Goal: Task Accomplishment & Management: Manage account settings

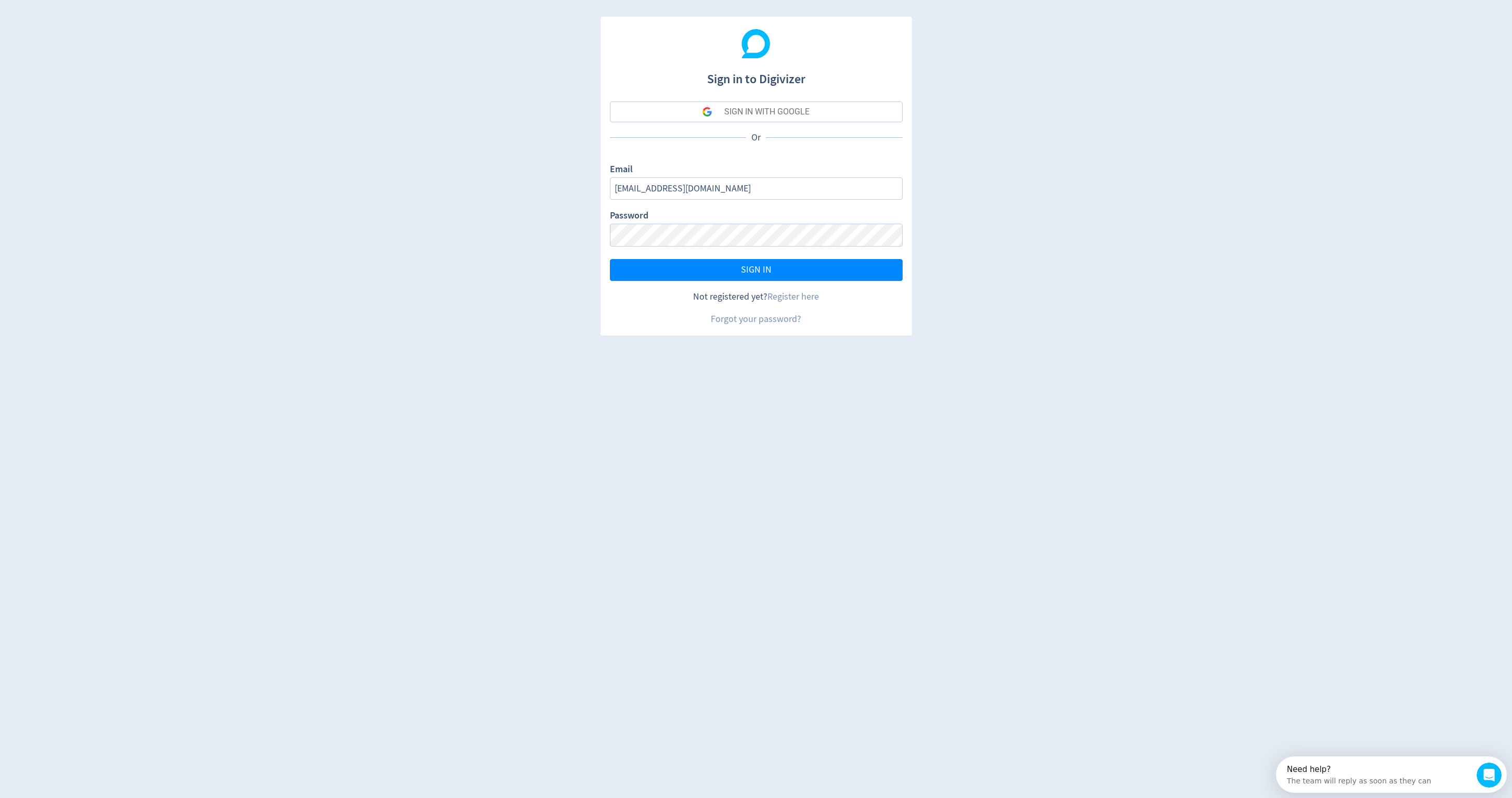
type input "[EMAIL_ADDRESS][DOMAIN_NAME]"
click at [756, 269] on button "SIGN IN" at bounding box center [756, 270] width 293 height 22
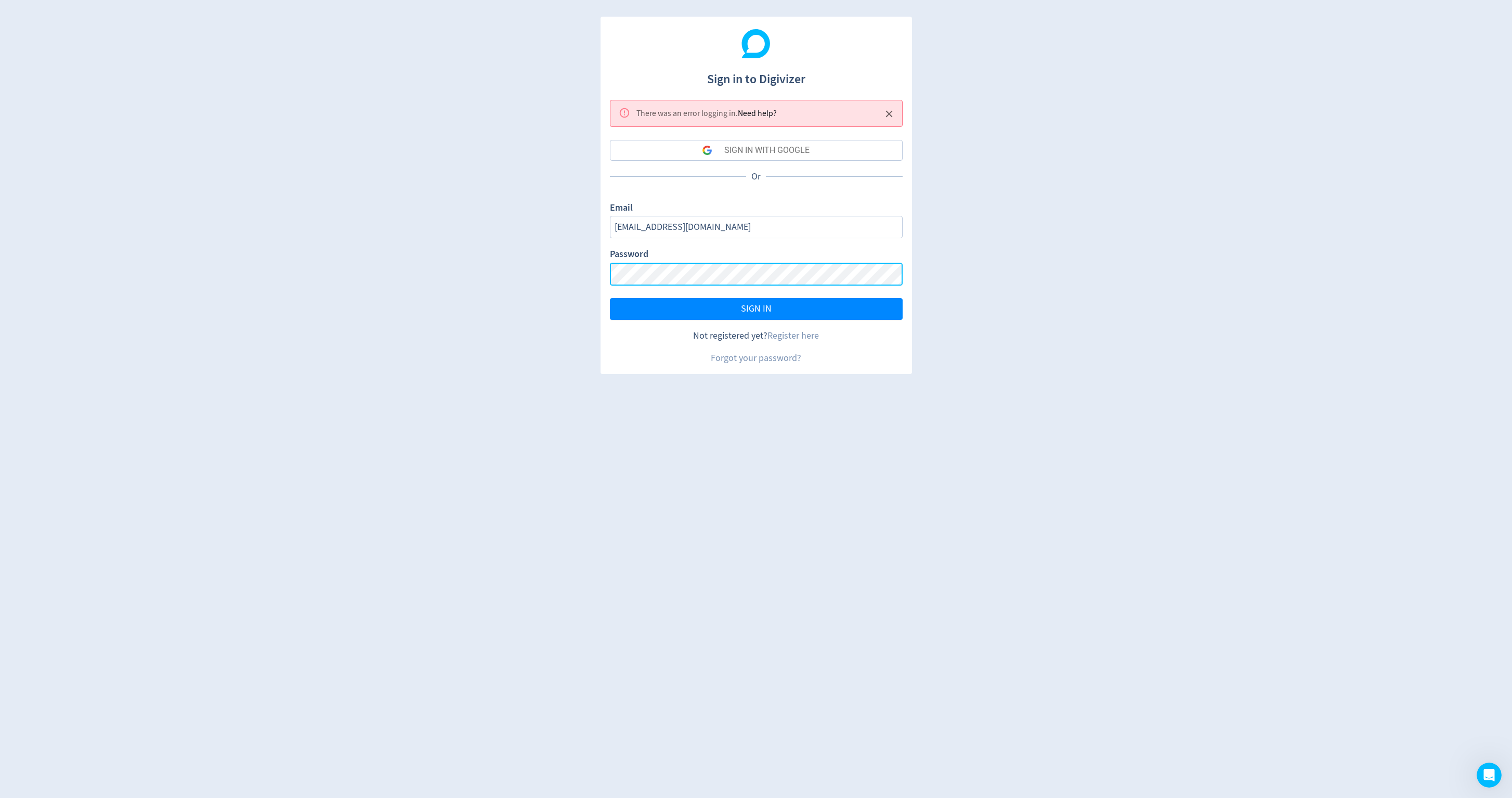
click at [756, 319] on button "SIGN IN" at bounding box center [756, 309] width 293 height 22
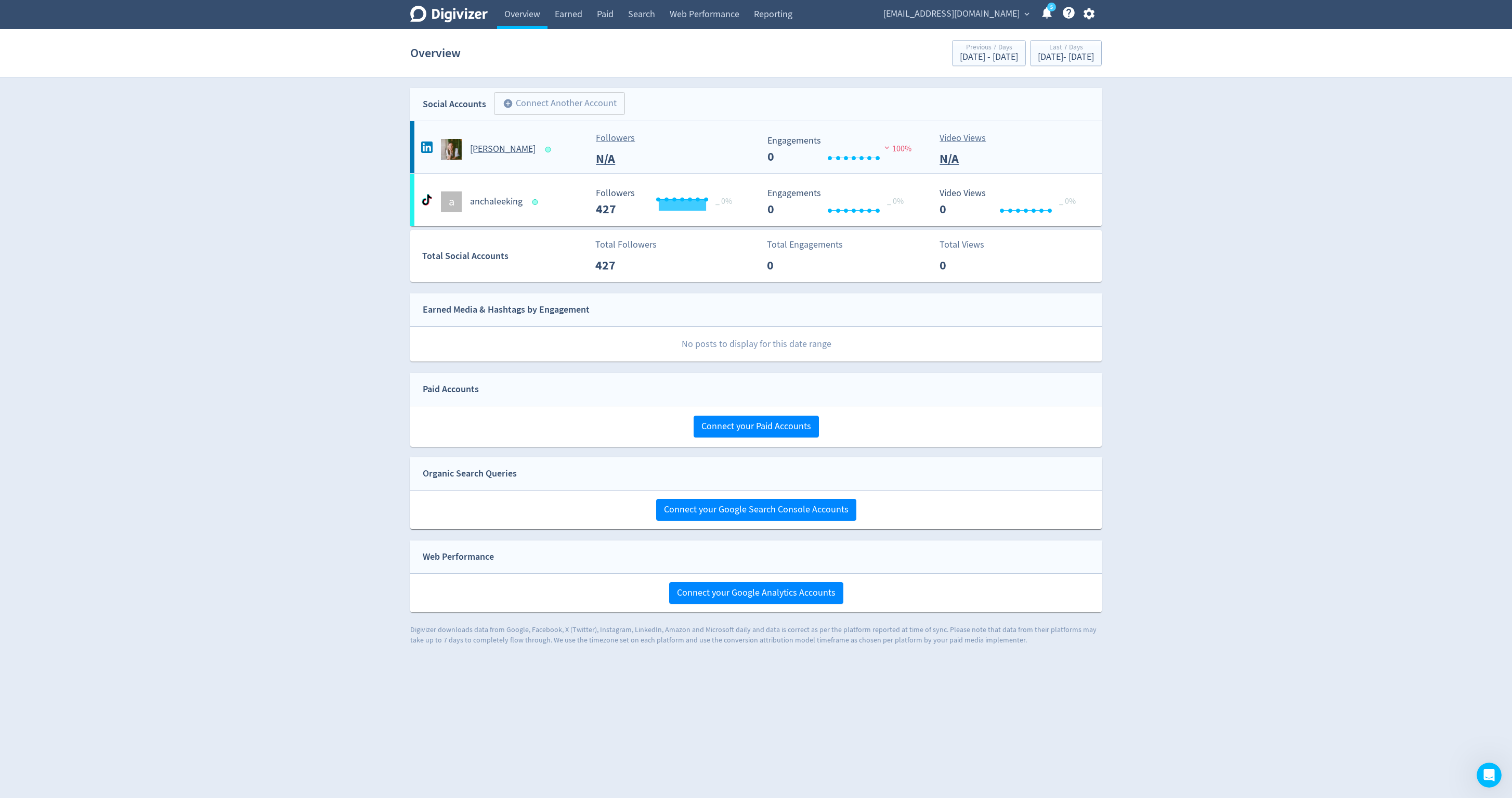
click at [555, 160] on King-platform2 "[PERSON_NAME] Followers N/A Created with Highcharts 10.3.3 Engagements 0 100% V…" at bounding box center [756, 147] width 691 height 52
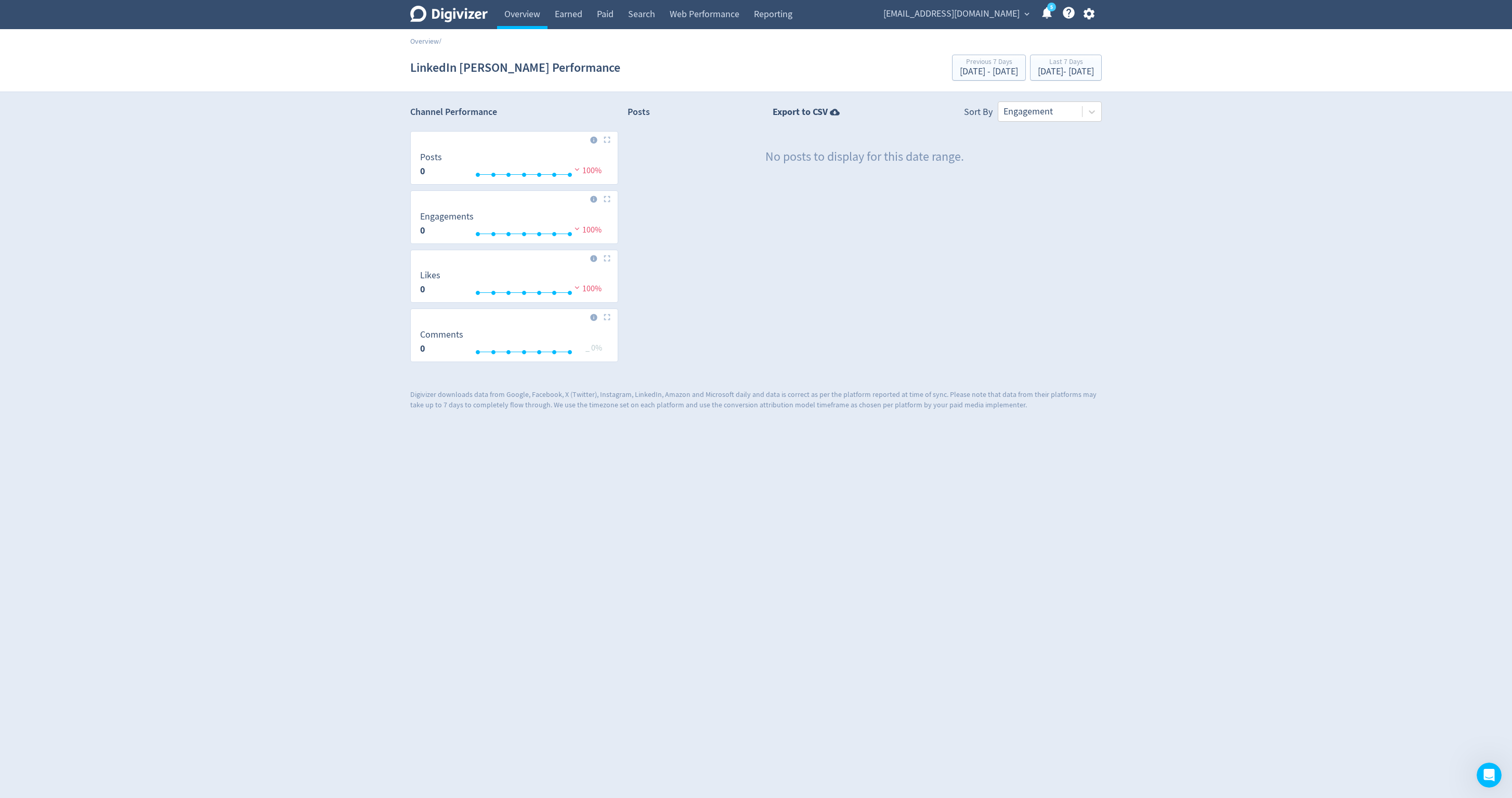
click at [1090, 16] on icon "button" at bounding box center [1088, 14] width 11 height 11
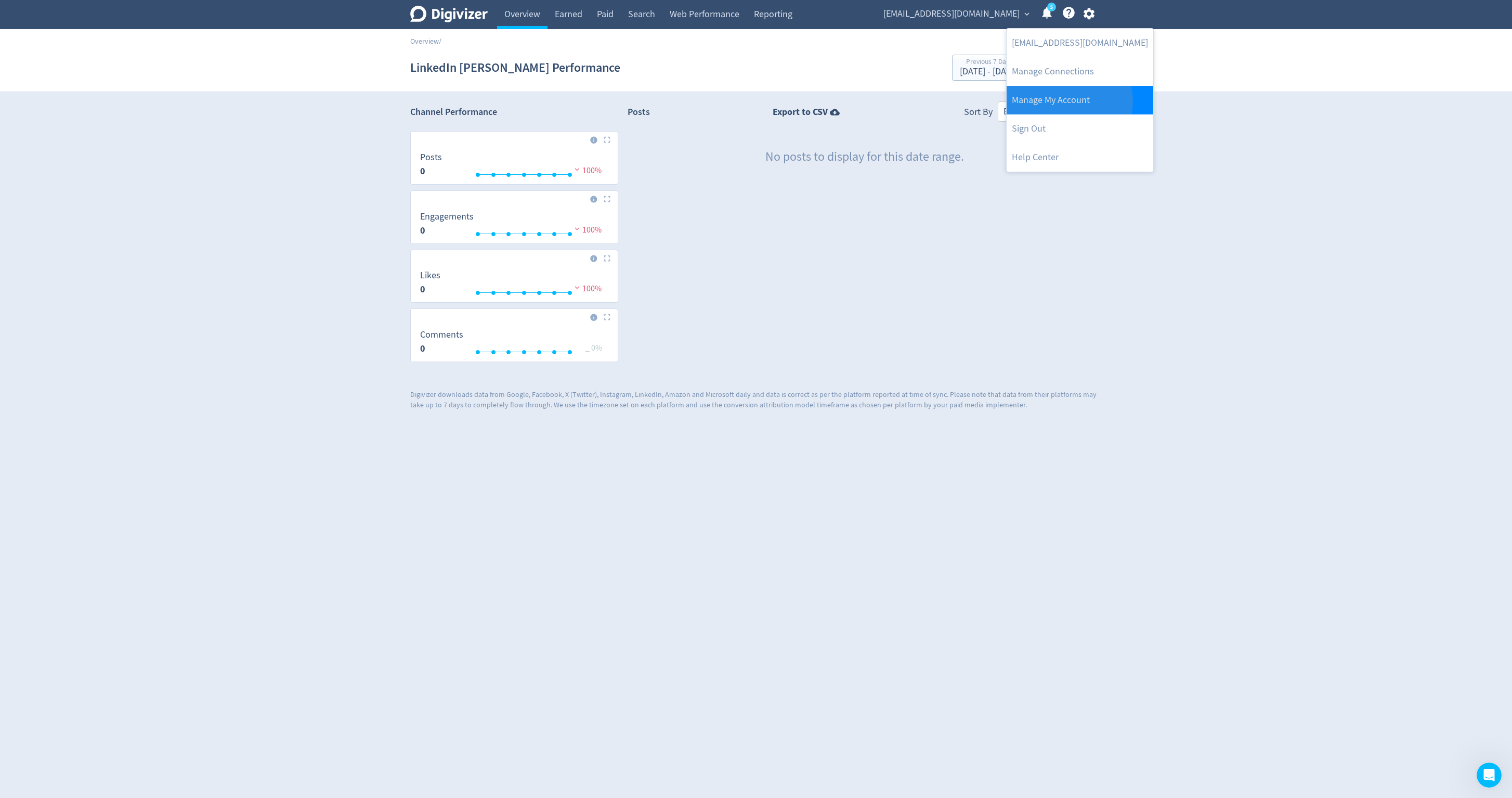
click at [1069, 101] on link "Manage My Account" at bounding box center [1080, 100] width 147 height 29
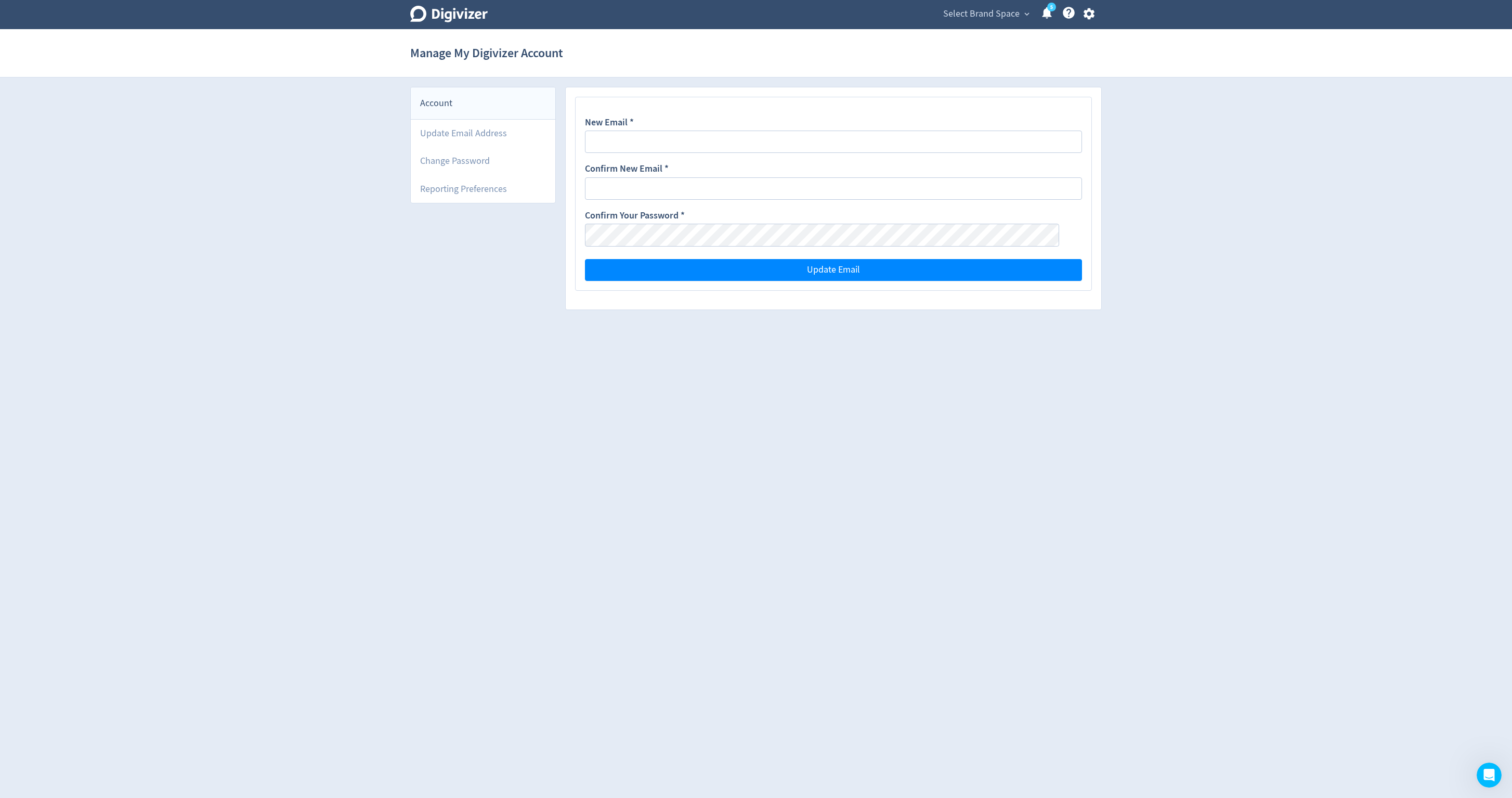
click at [973, 319] on html "Digivizer Logo [PERSON_NAME] Logo Select Brand Space expand_more 5 Help Center …" at bounding box center [756, 160] width 1512 height 319
click at [963, 18] on span "Select Brand Space" at bounding box center [981, 14] width 76 height 16
click at [1151, 77] on div at bounding box center [756, 399] width 1512 height 798
click at [1088, 18] on icon "button" at bounding box center [1088, 14] width 11 height 11
click at [1059, 46] on link "[EMAIL_ADDRESS][DOMAIN_NAME]" at bounding box center [1080, 43] width 147 height 29
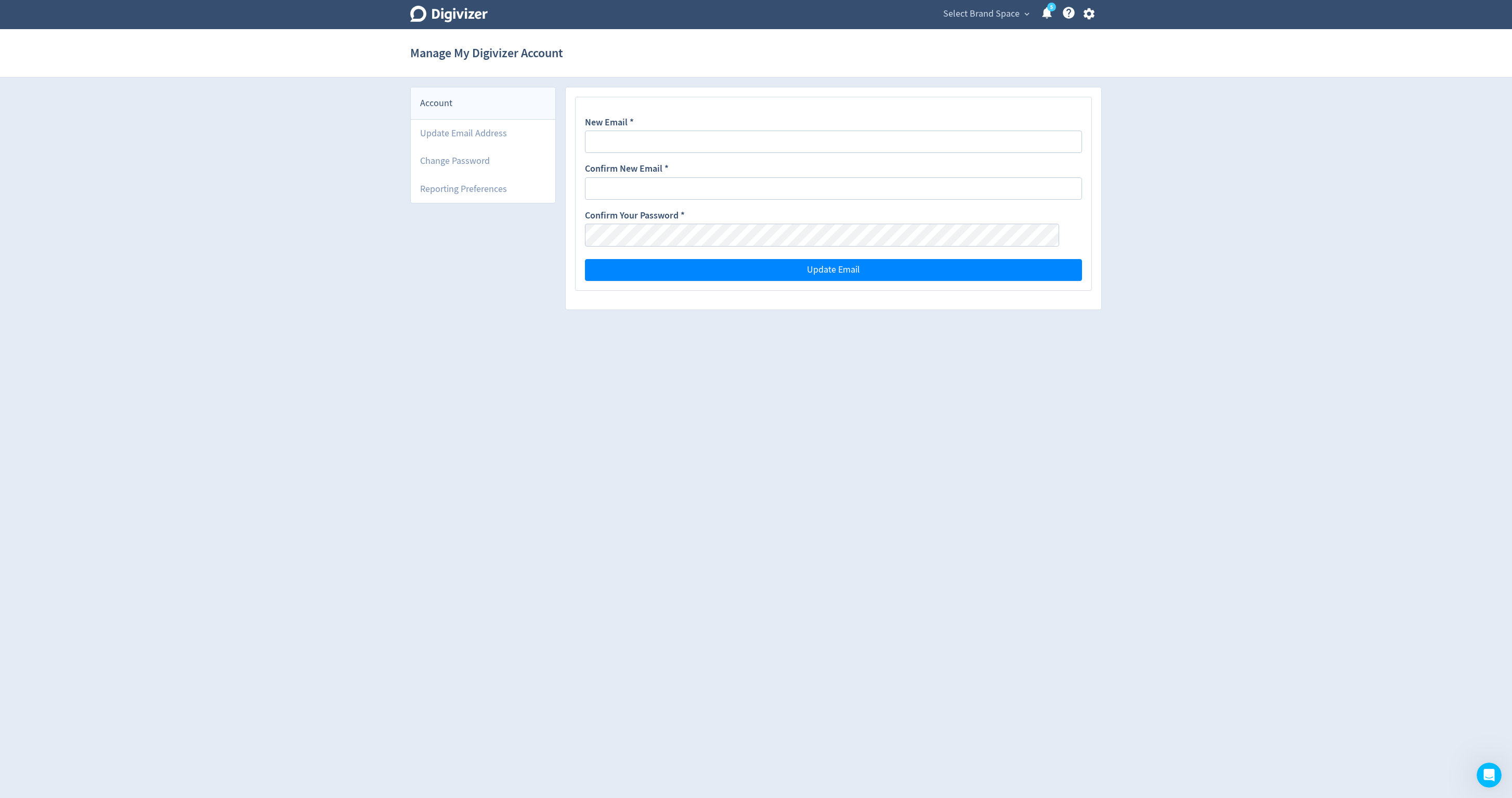
click at [1085, 14] on icon "button" at bounding box center [1089, 14] width 14 height 14
click at [971, 15] on div at bounding box center [756, 399] width 1512 height 798
click at [1022, 16] on span "expand_more" at bounding box center [1027, 14] width 9 height 9
click at [1018, 16] on div at bounding box center [756, 399] width 1512 height 798
click at [1042, 8] on icon at bounding box center [1047, 12] width 9 height 11
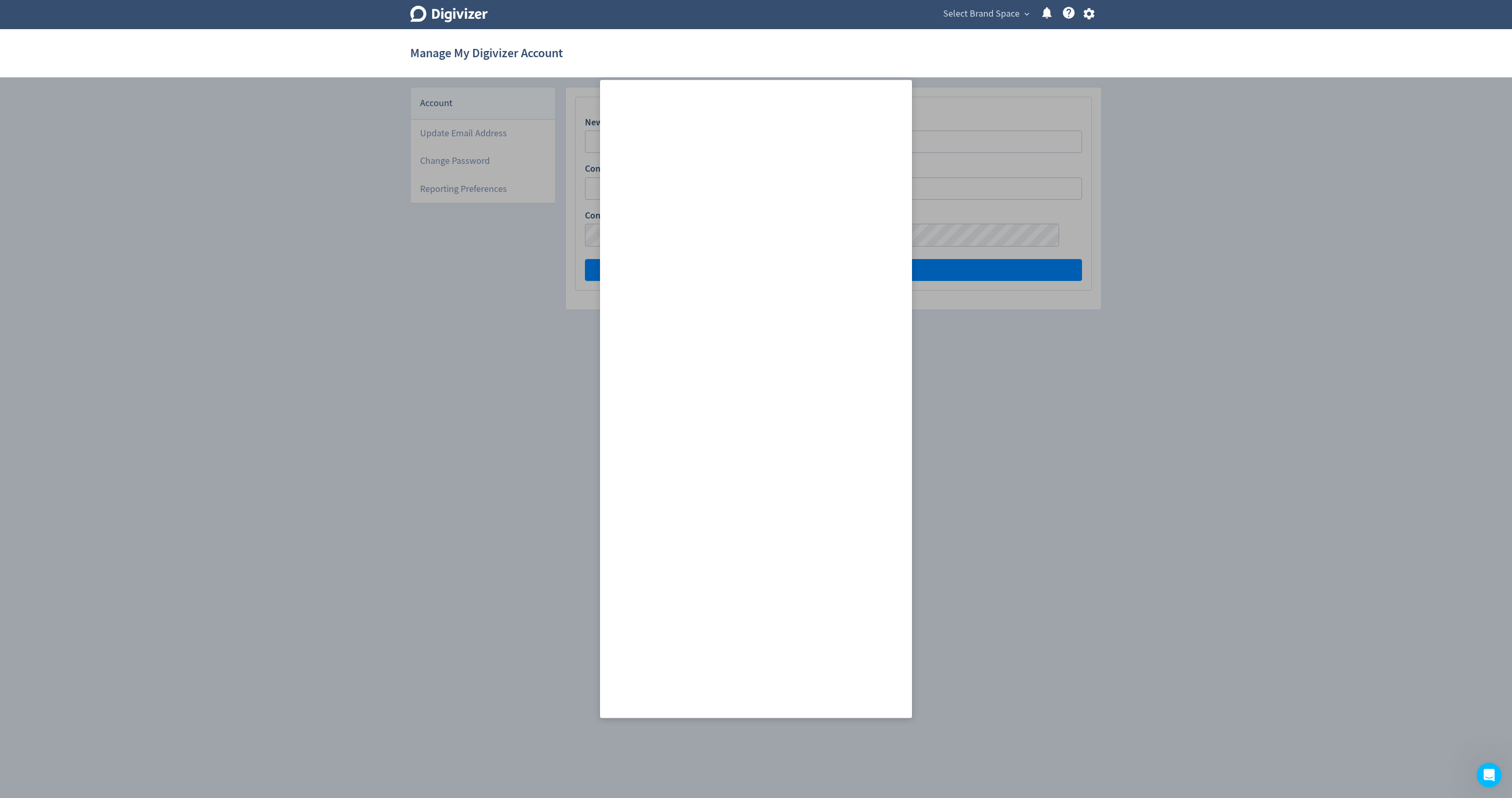
click at [1095, 39] on div "Manage My Digivizer Account" at bounding box center [756, 53] width 691 height 33
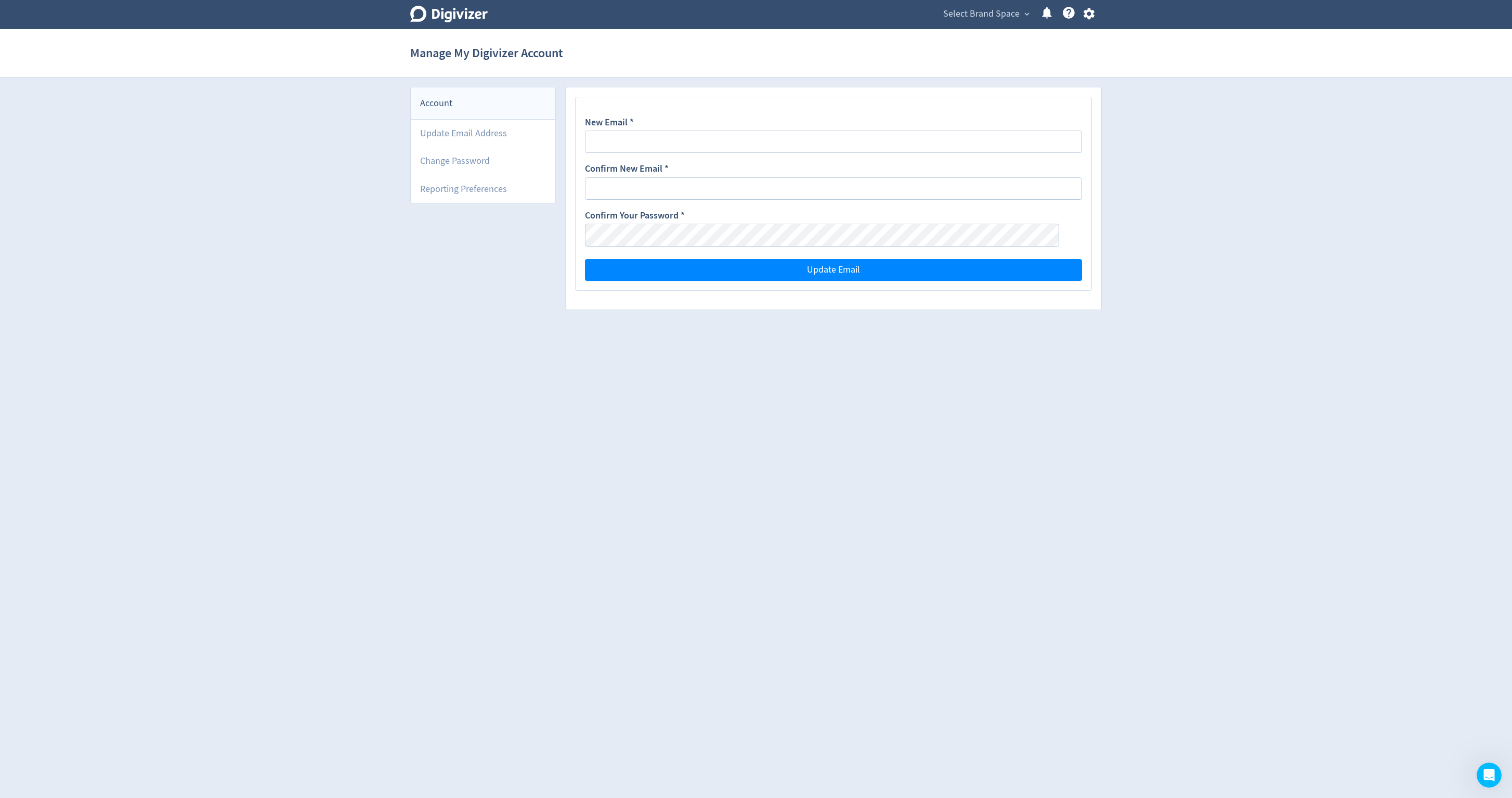
click at [1083, 20] on icon "button" at bounding box center [1088, 14] width 11 height 11
click at [1069, 148] on link "Help Center" at bounding box center [1080, 157] width 147 height 29
